Goal: Task Accomplishment & Management: Complete application form

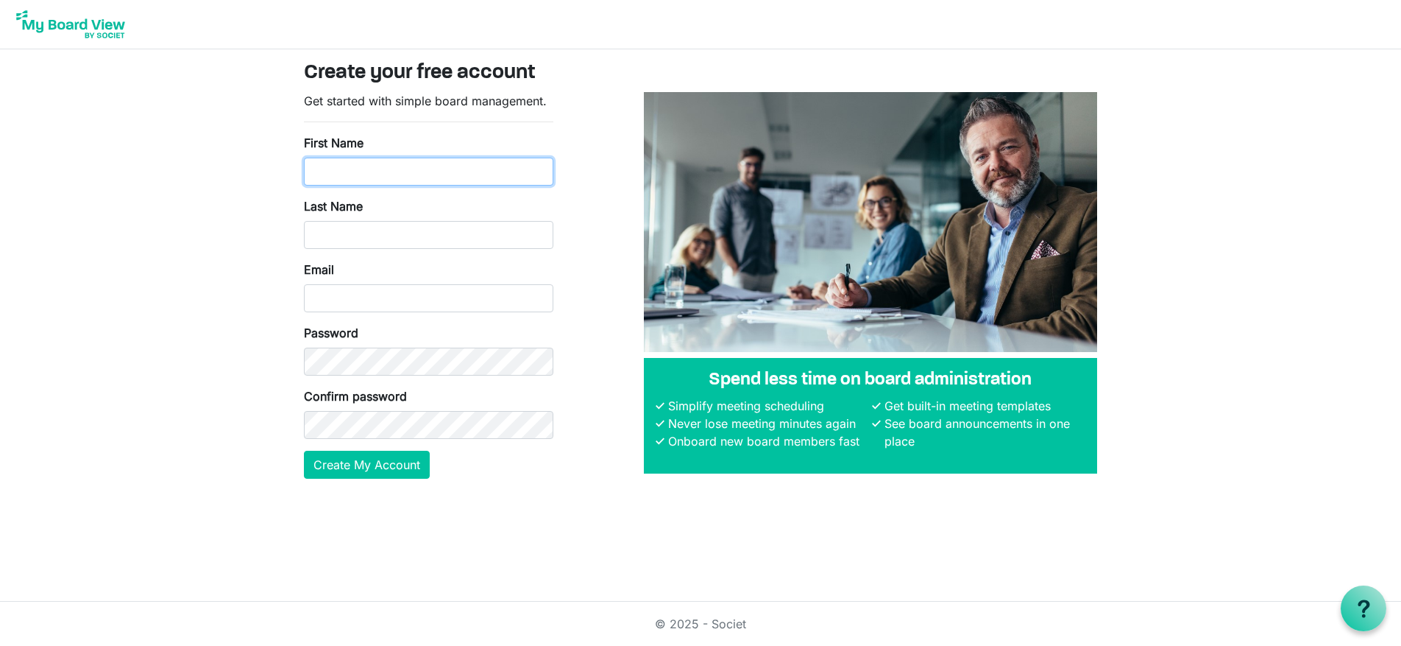
click at [373, 168] on input "First Name" at bounding box center [429, 172] width 250 height 28
type input "Ben"
type input "McLennan"
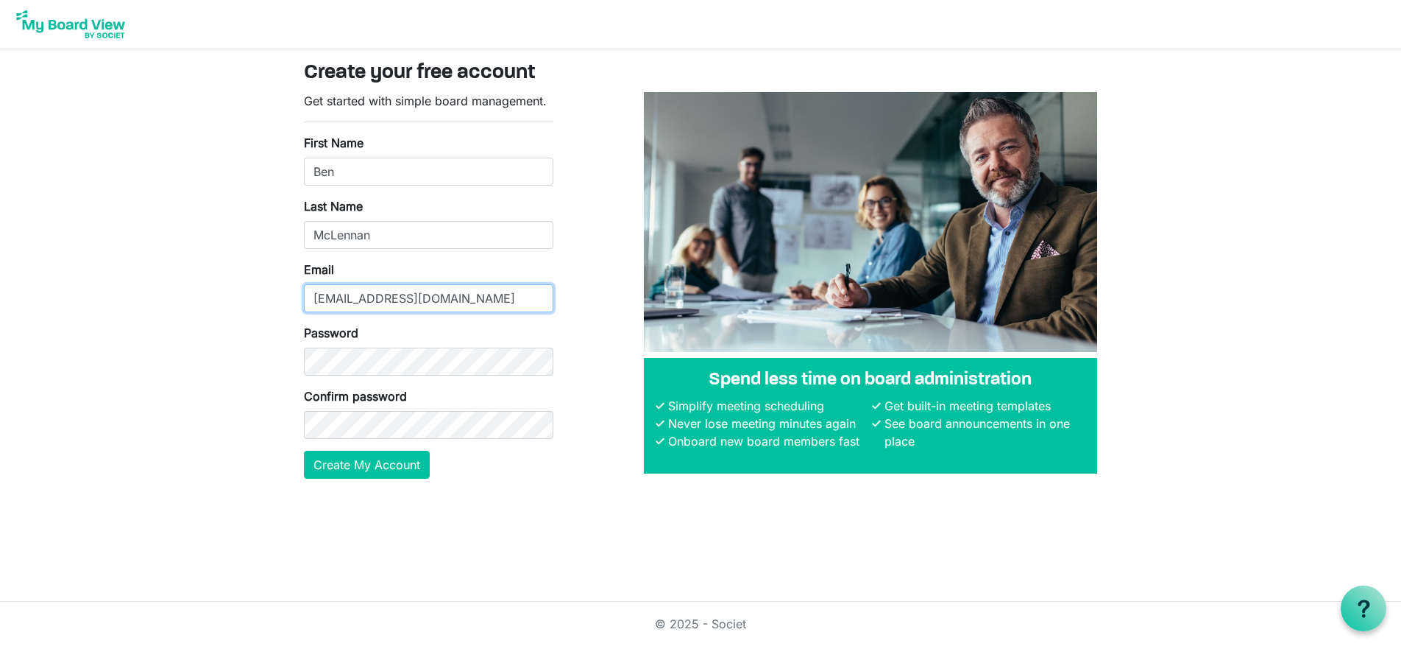
type input "ben@catalystcommdev.org"
click at [381, 464] on button "Create My Account" at bounding box center [367, 464] width 126 height 28
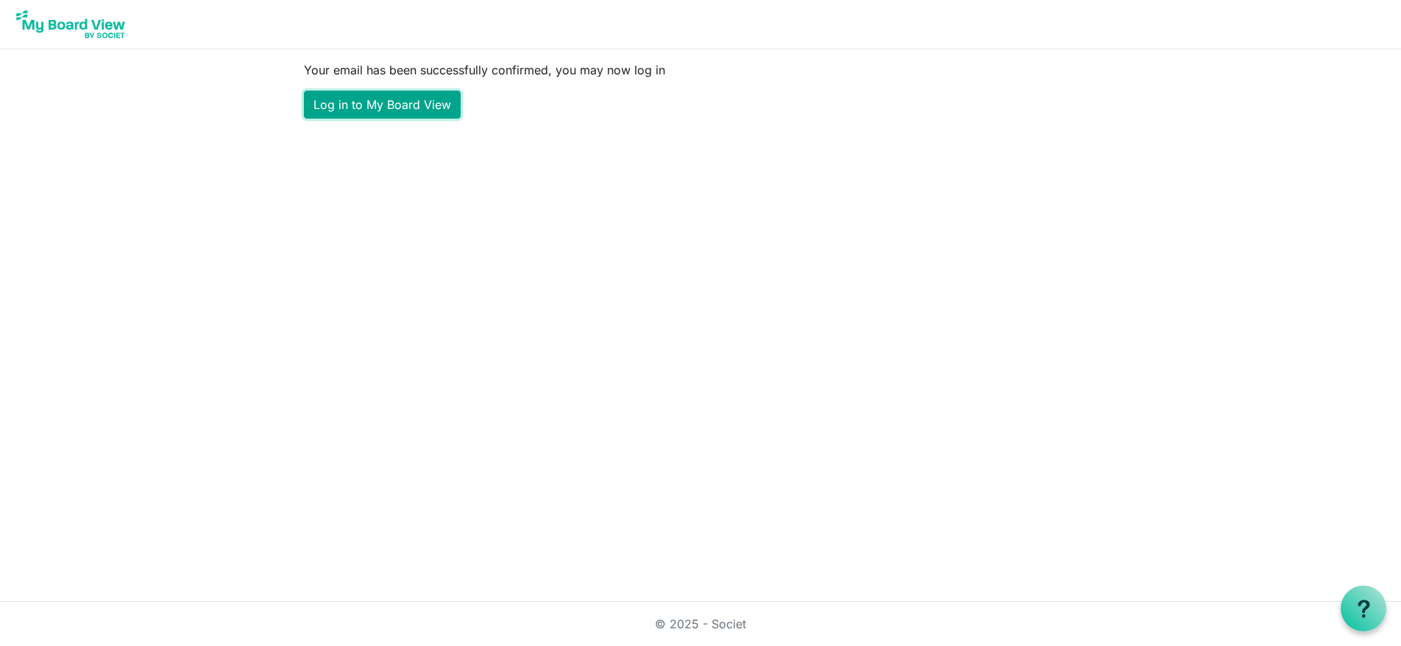
drag, startPoint x: 370, startPoint y: 104, endPoint x: 436, endPoint y: 102, distance: 65.5
click at [371, 104] on link "Log in to My Board View" at bounding box center [382, 105] width 157 height 28
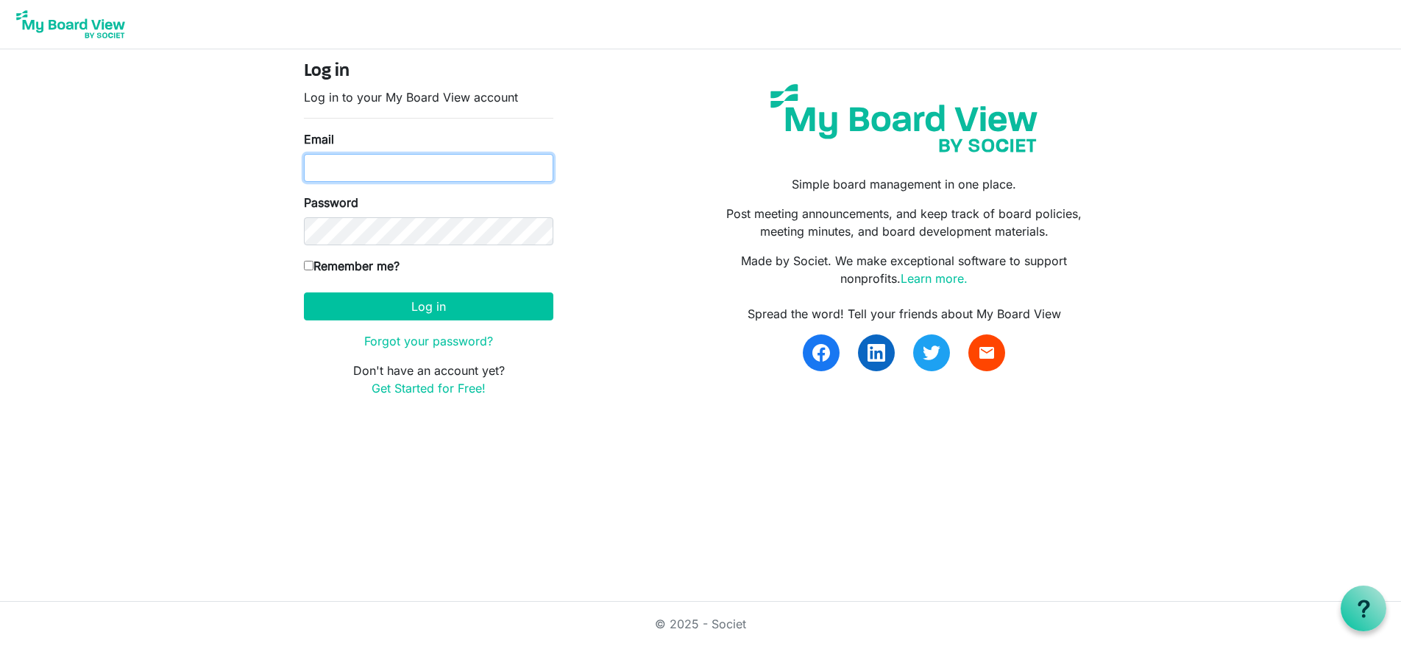
type input "ben@catalystcommdev.org"
drag, startPoint x: 308, startPoint y: 266, endPoint x: 344, endPoint y: 284, distance: 40.5
click at [308, 266] on input "Remember me?" at bounding box center [309, 266] width 10 height 10
checkbox input "true"
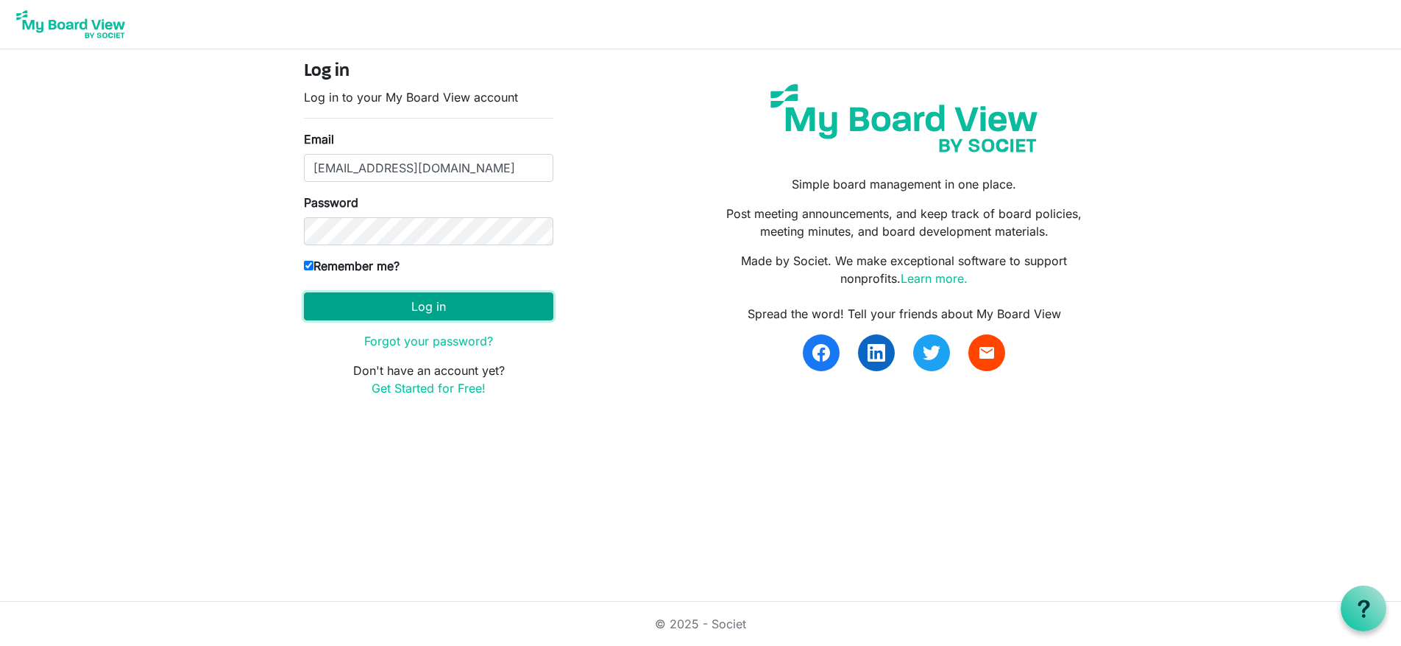
click at [411, 311] on button "Log in" at bounding box center [429, 306] width 250 height 28
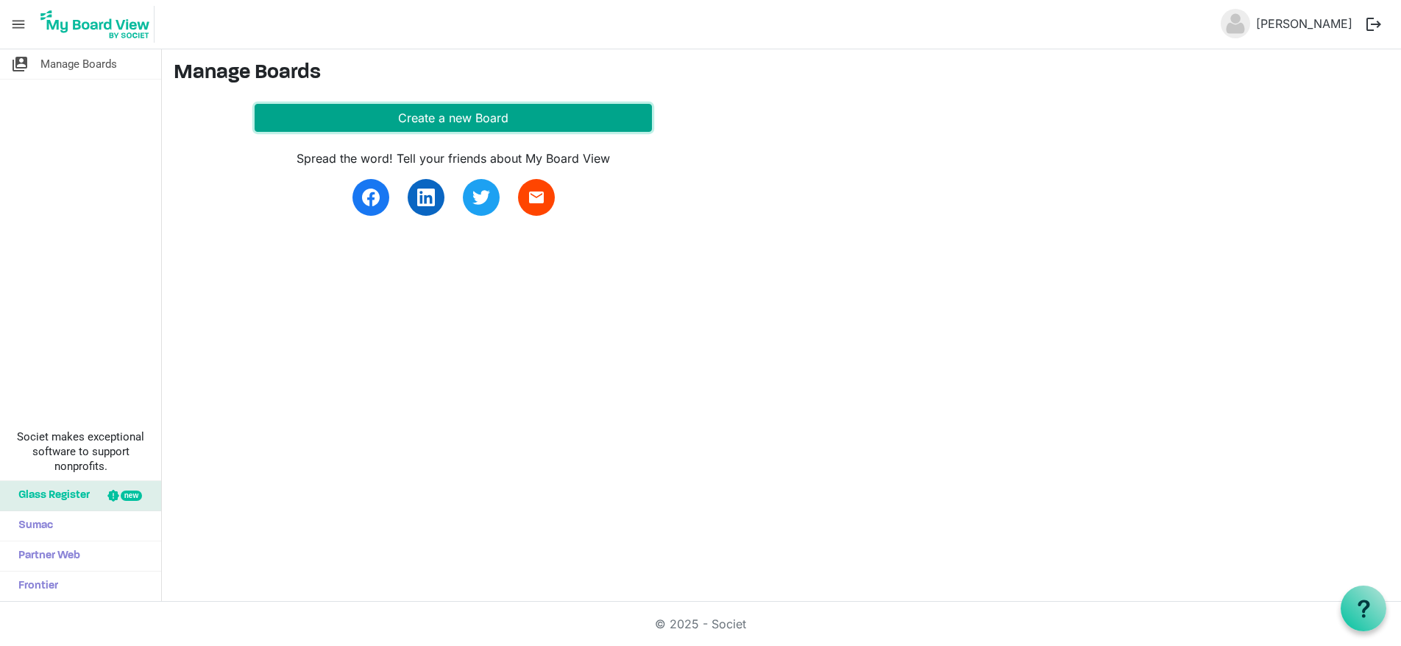
click at [450, 123] on button "Create a new Board" at bounding box center [453, 118] width 397 height 28
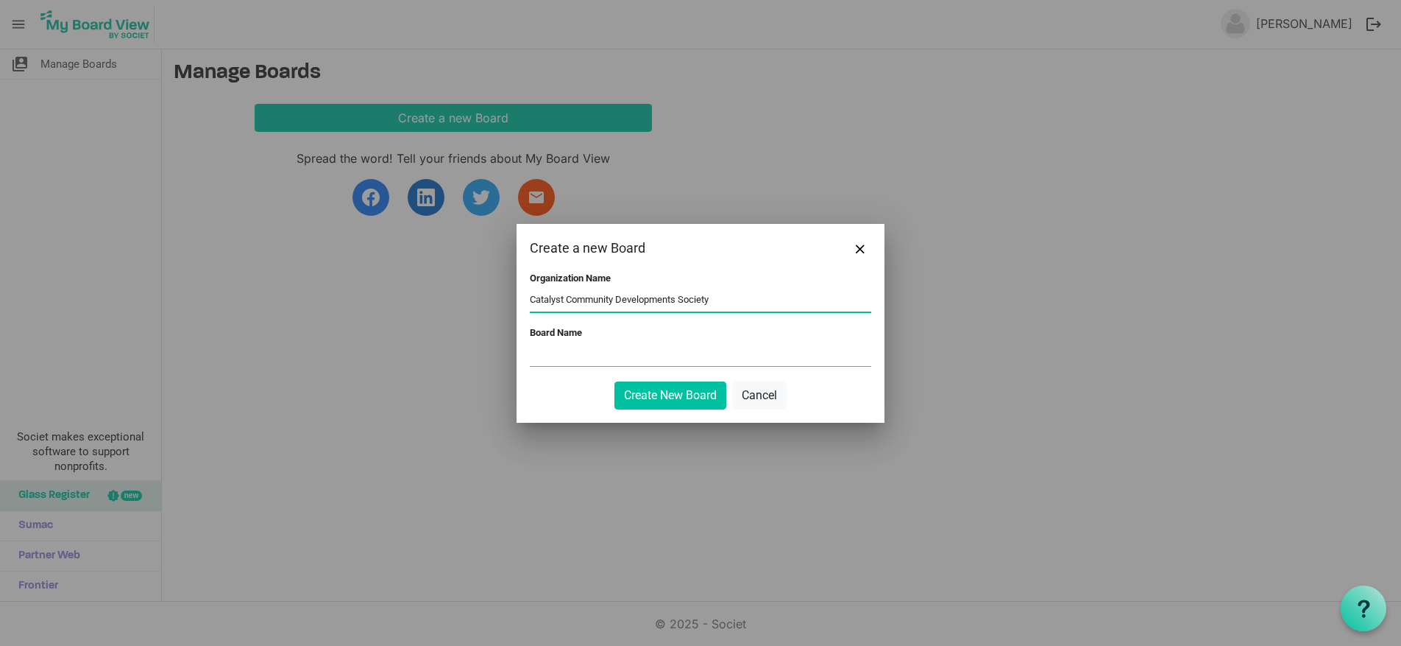
type input "Catalyst Community Developments Society"
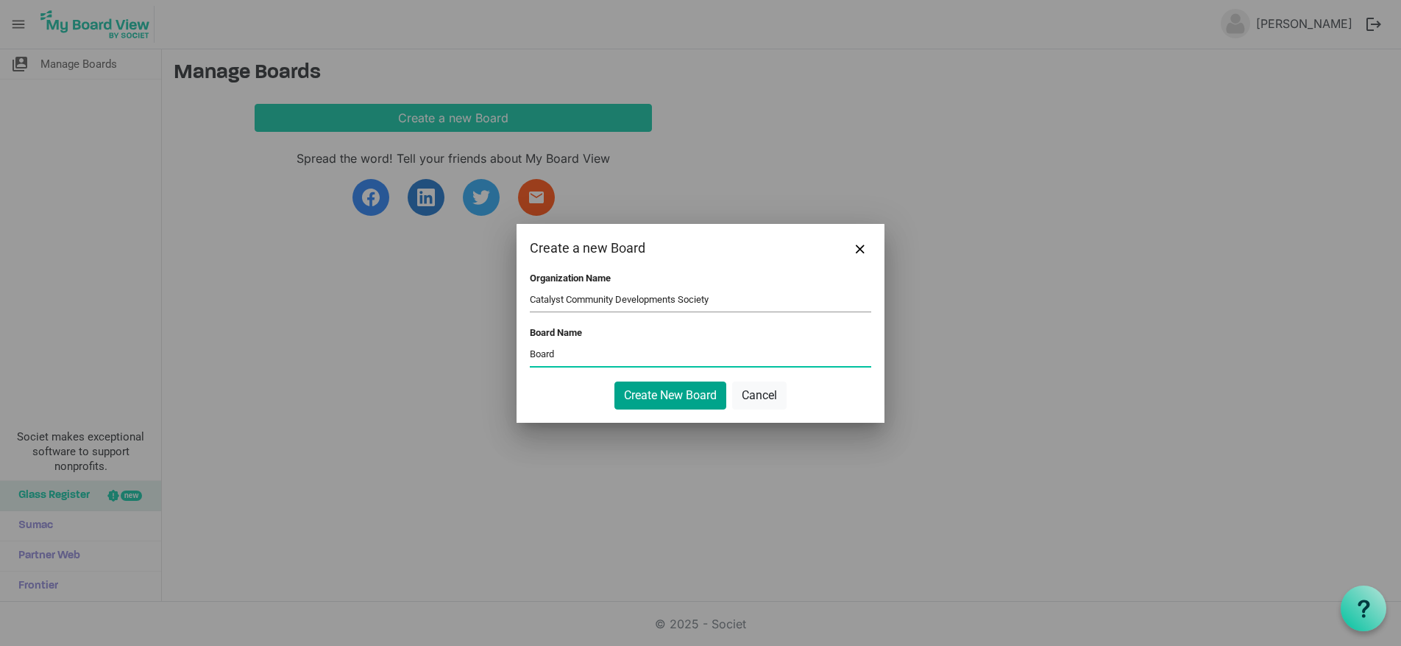
type input "Board"
click at [693, 393] on button "Create New Board" at bounding box center [671, 395] width 112 height 28
click at [673, 393] on button "Create New Board" at bounding box center [671, 395] width 112 height 28
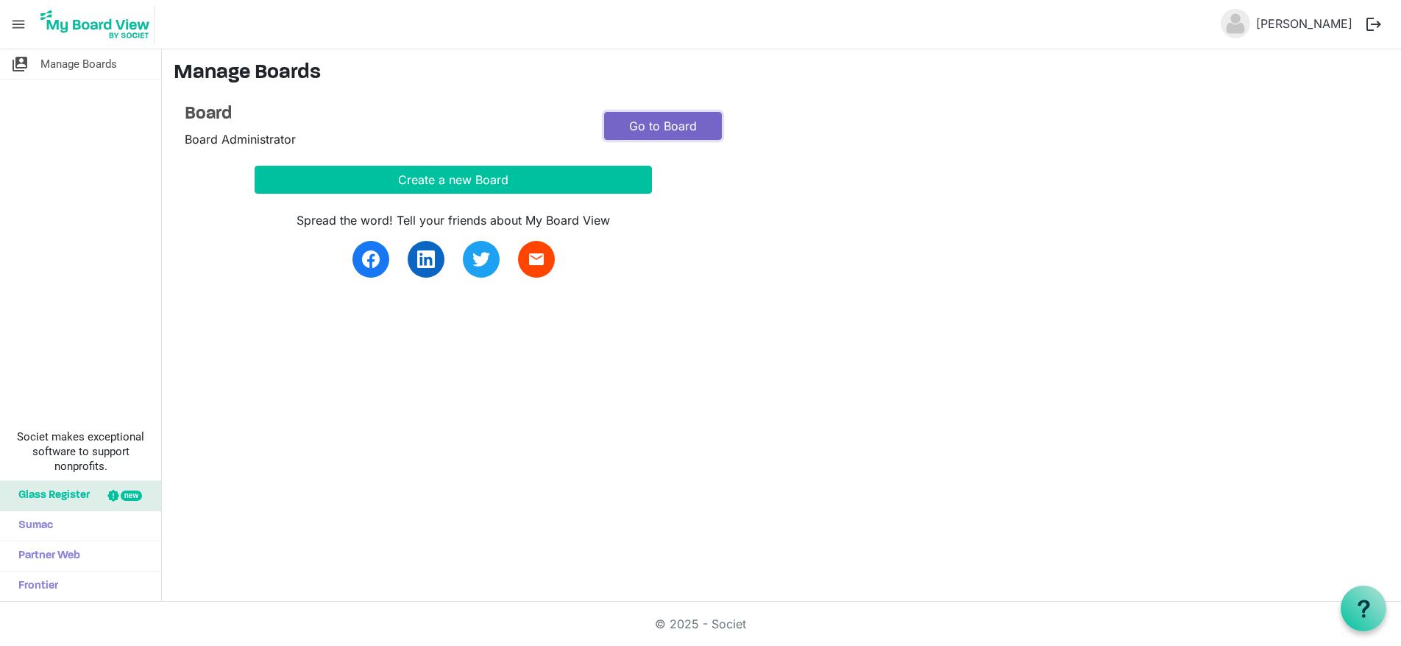
click at [713, 124] on link "Go to Board" at bounding box center [663, 126] width 118 height 28
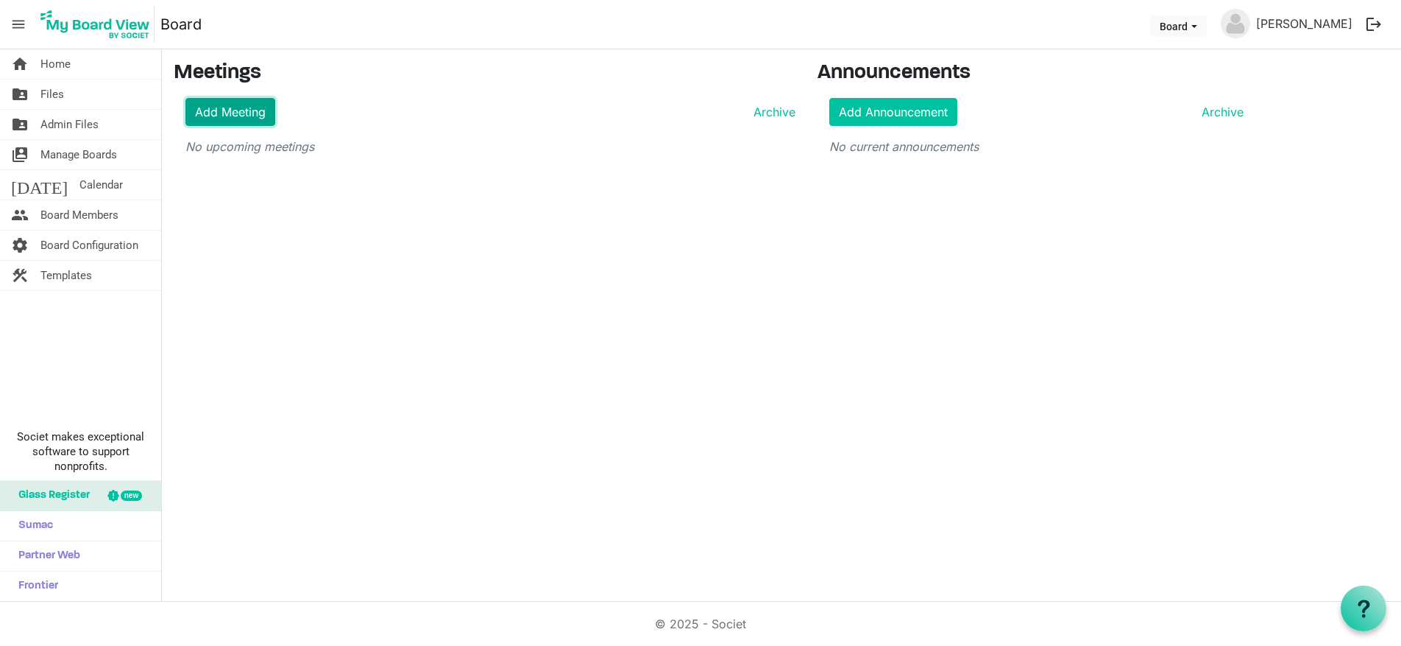
click at [260, 116] on link "Add Meeting" at bounding box center [230, 112] width 90 height 28
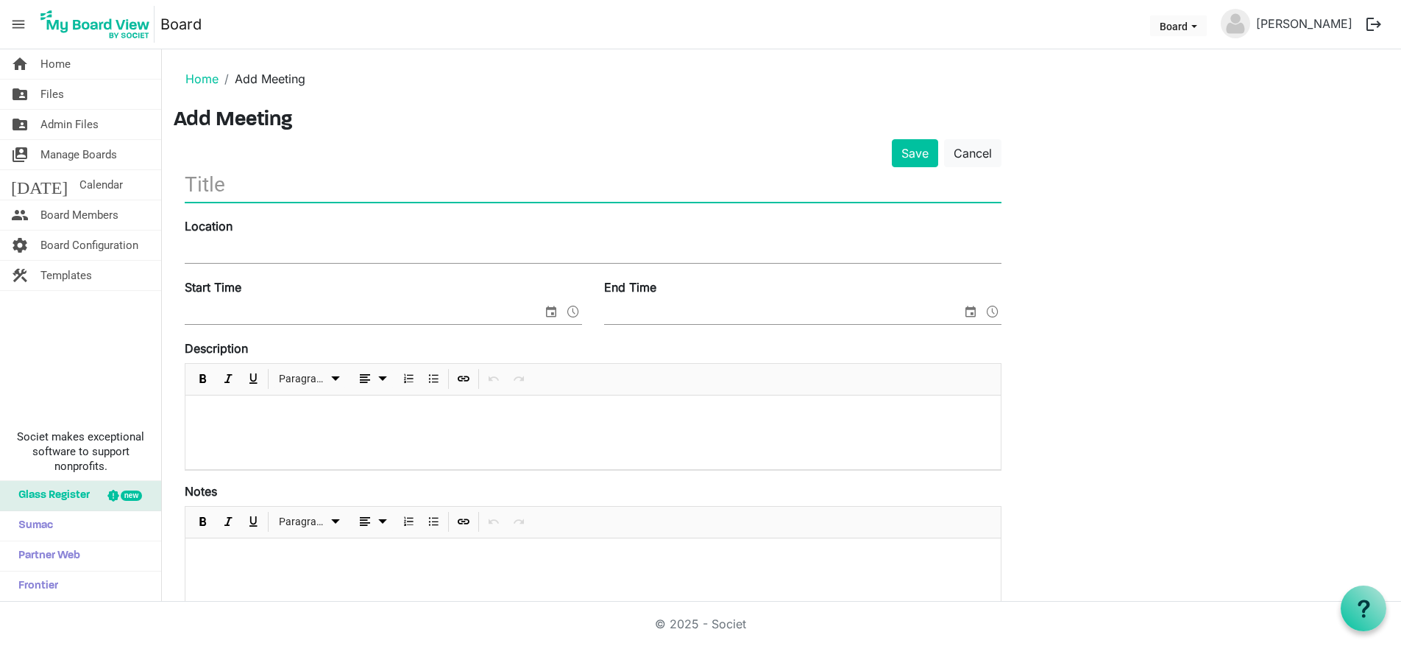
click at [296, 174] on input "text" at bounding box center [593, 184] width 817 height 35
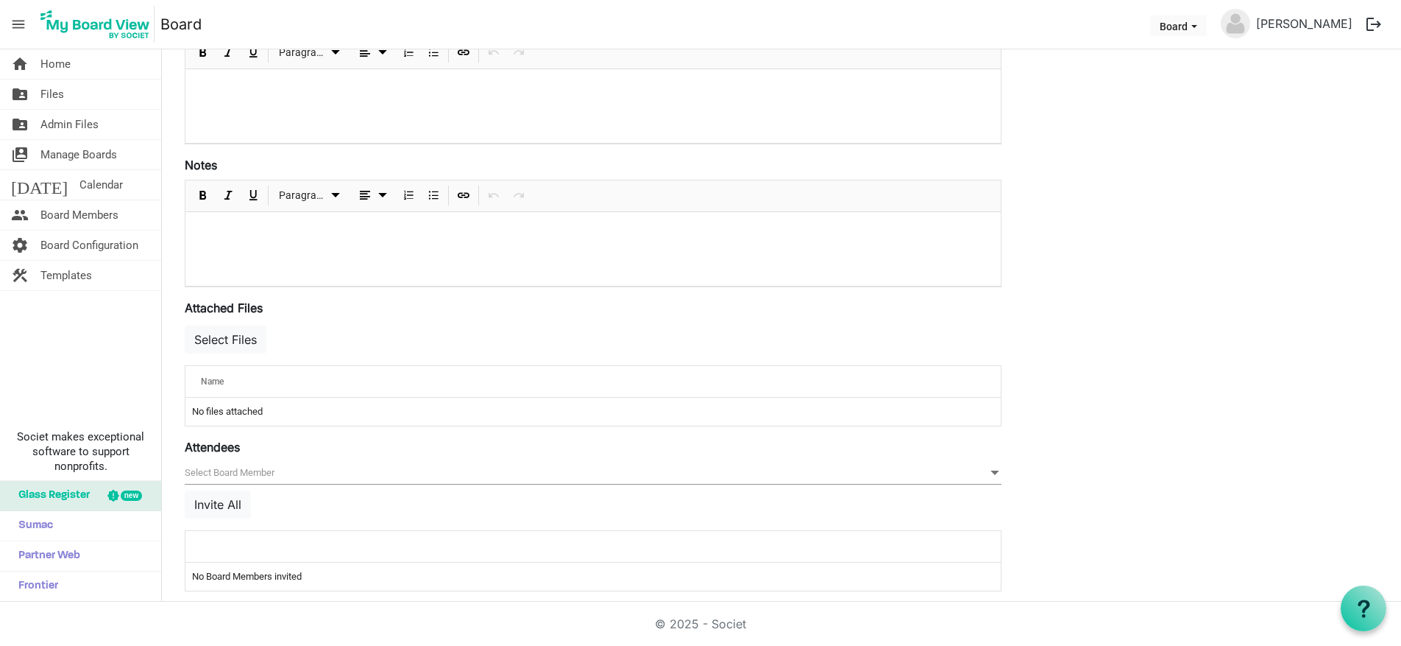
scroll to position [339, 0]
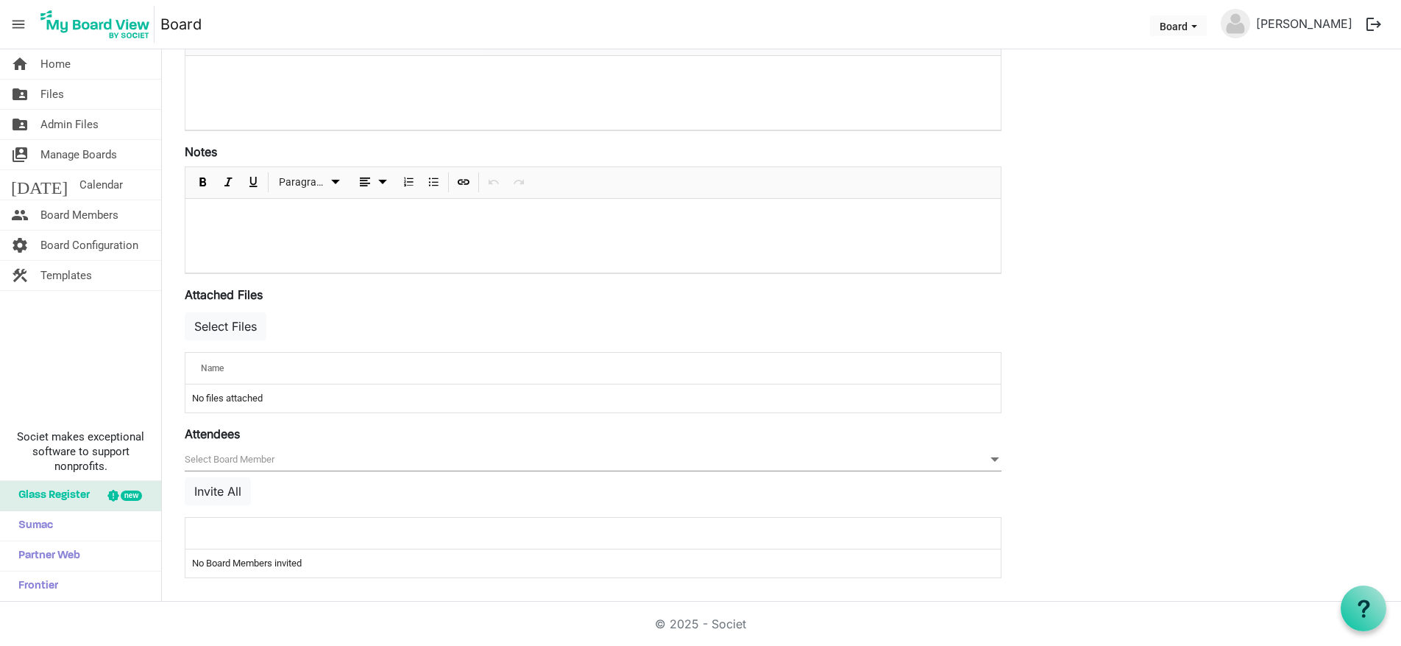
click at [997, 456] on span at bounding box center [995, 459] width 13 height 16
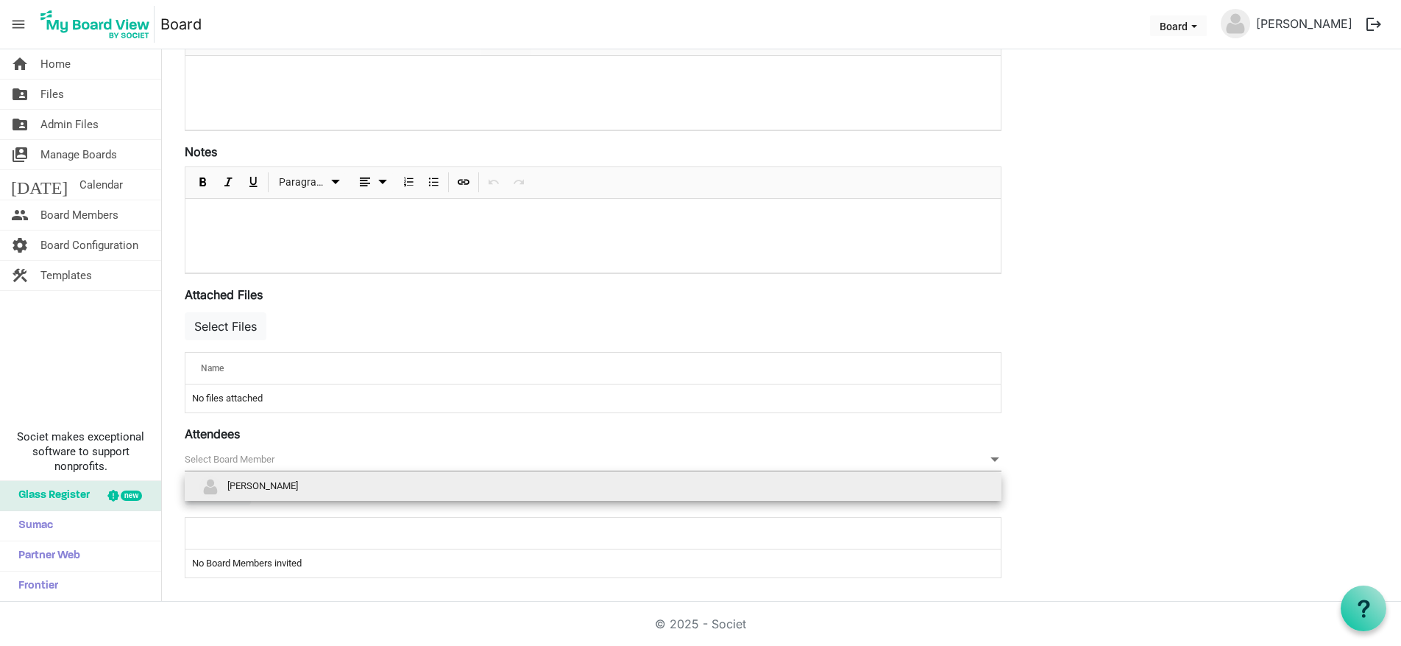
click at [1100, 425] on div "Save Cancel Location Start Time End Time Description Paragraph Notes Paragraph …" at bounding box center [782, 195] width 1216 height 791
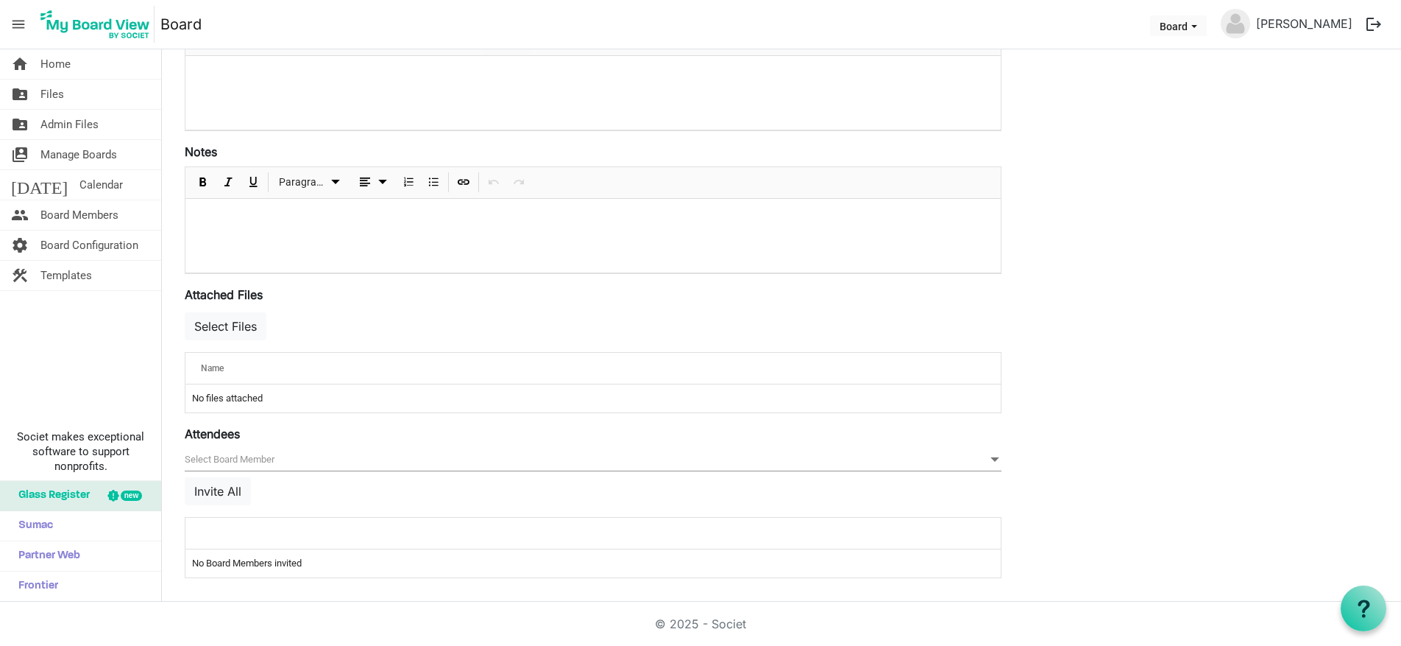
scroll to position [0, 0]
